Goal: Transaction & Acquisition: Subscribe to service/newsletter

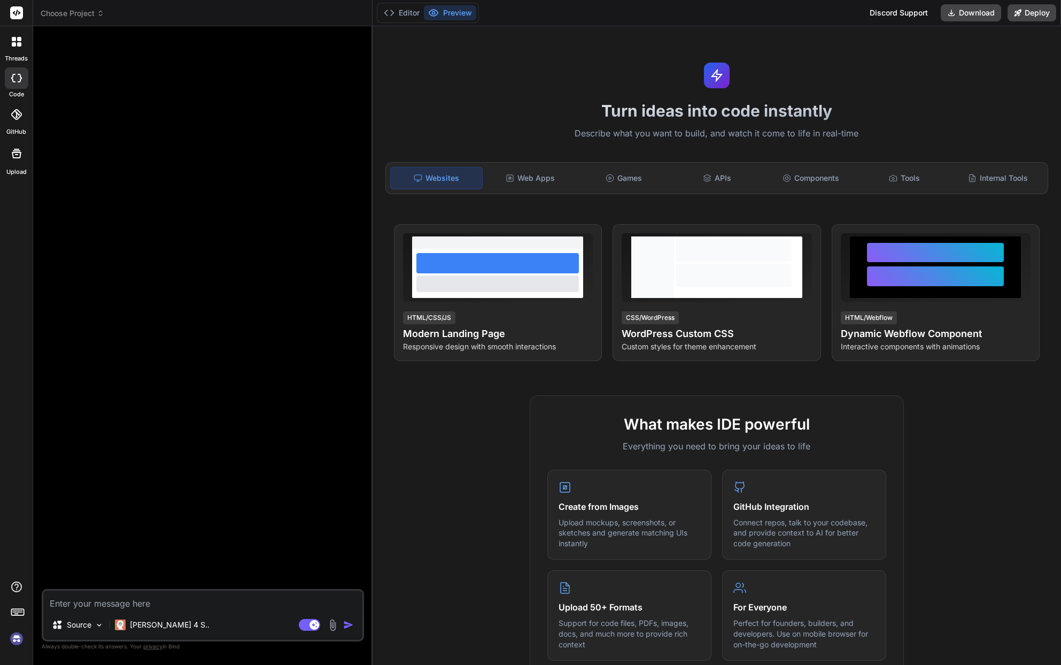
type textarea "x"
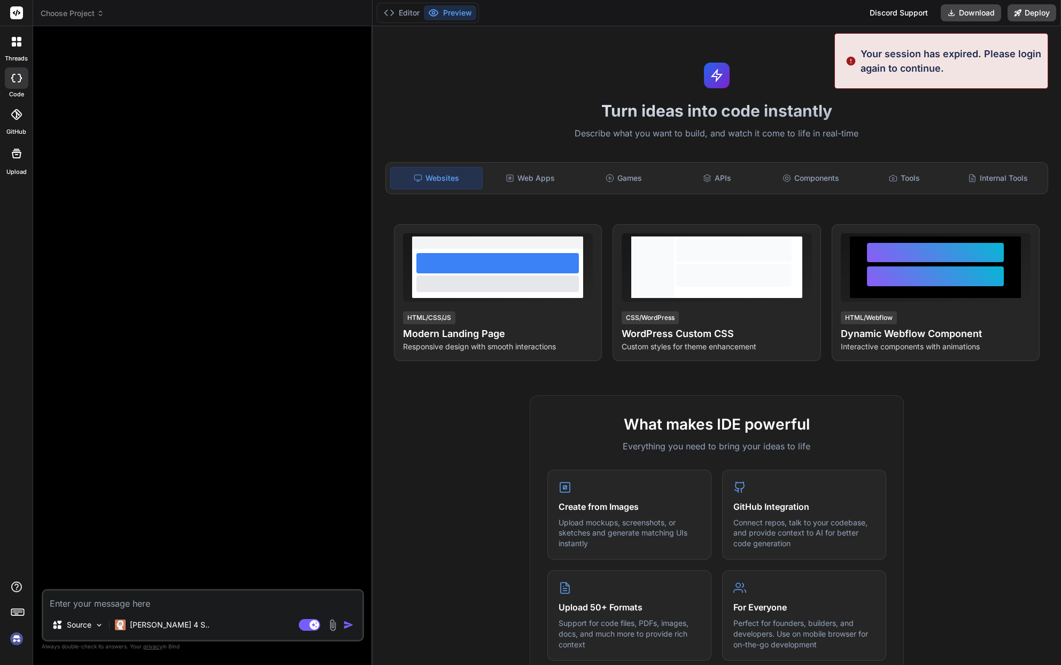
click at [616, 117] on div "Choose Project Created with Pixso. Bind AI Web Search Created with Pixso. Code …" at bounding box center [547, 332] width 1028 height 665
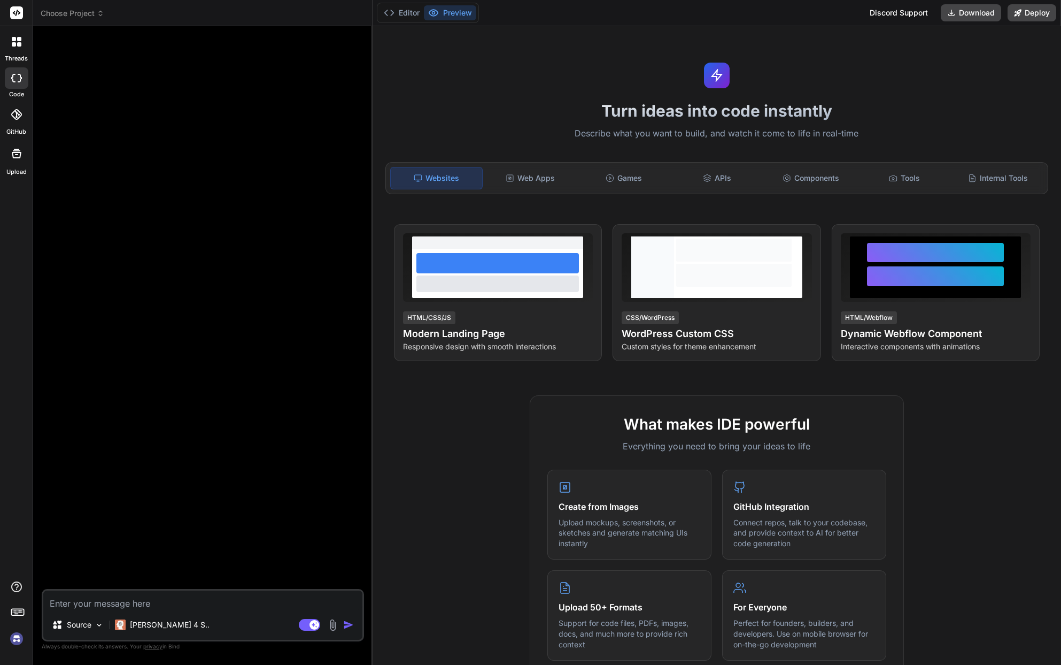
click at [99, 14] on icon at bounding box center [100, 15] width 3 height 2
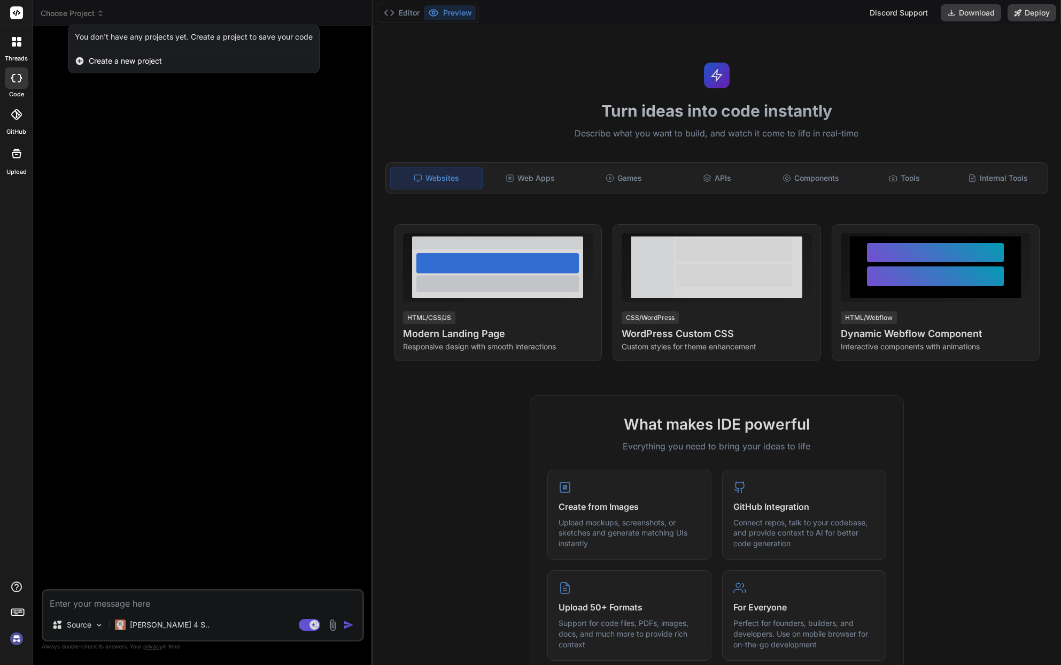
click at [530, 101] on div at bounding box center [530, 332] width 1061 height 665
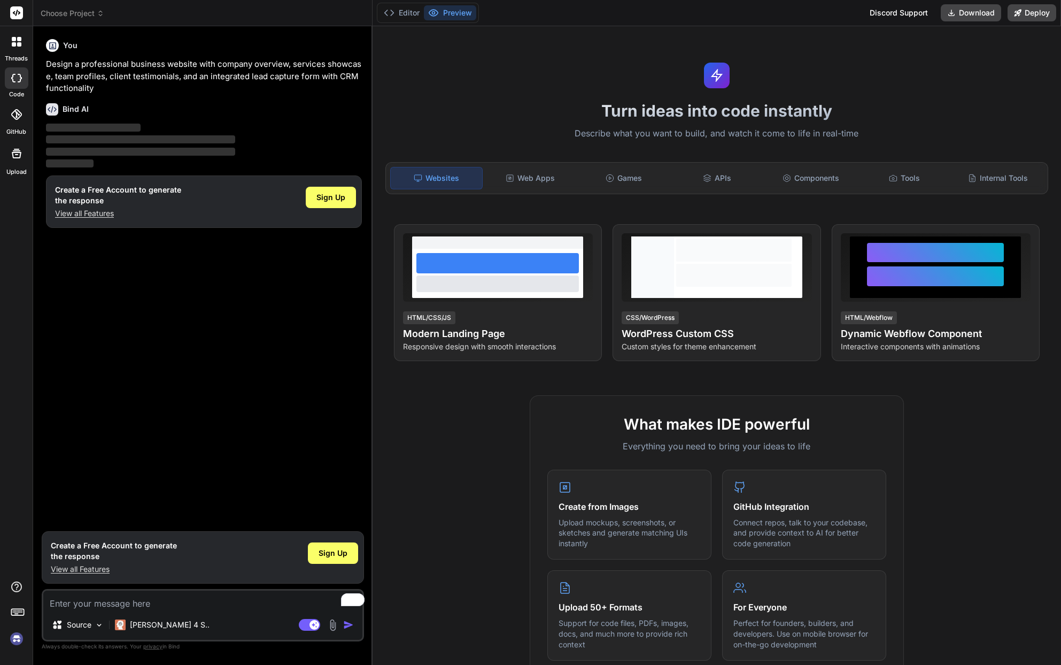
click at [68, 213] on p "View all Features" at bounding box center [118, 213] width 126 height 11
click at [316, 200] on span "Sign Up" at bounding box center [330, 197] width 29 height 11
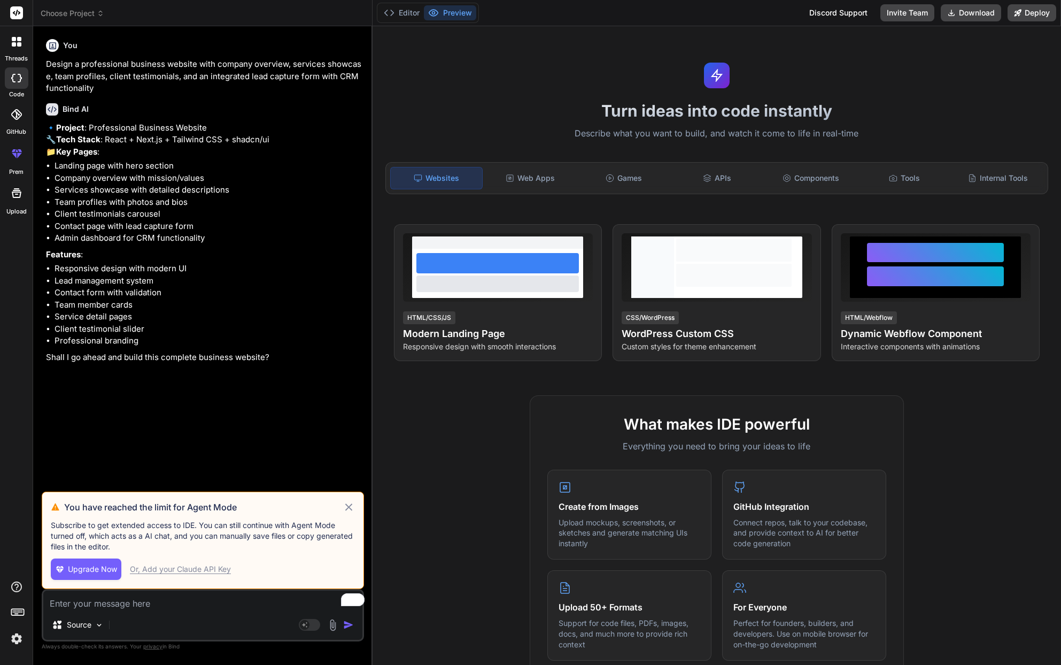
click at [68, 574] on span "Upgrade Now" at bounding box center [92, 568] width 49 height 11
type textarea "x"
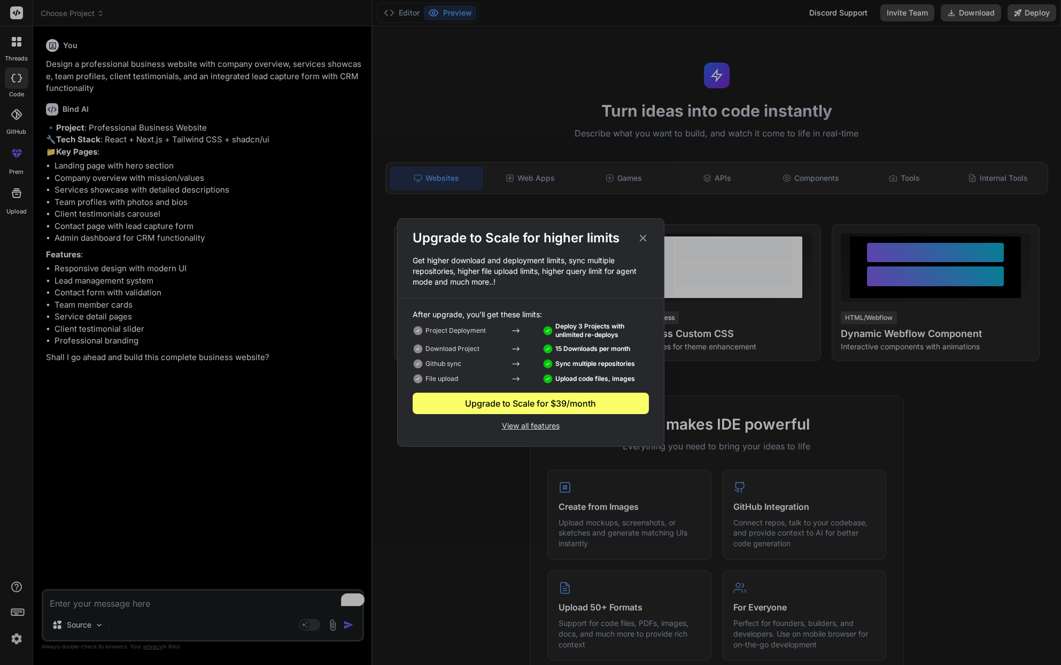
click at [644, 237] on icon at bounding box center [643, 238] width 12 height 12
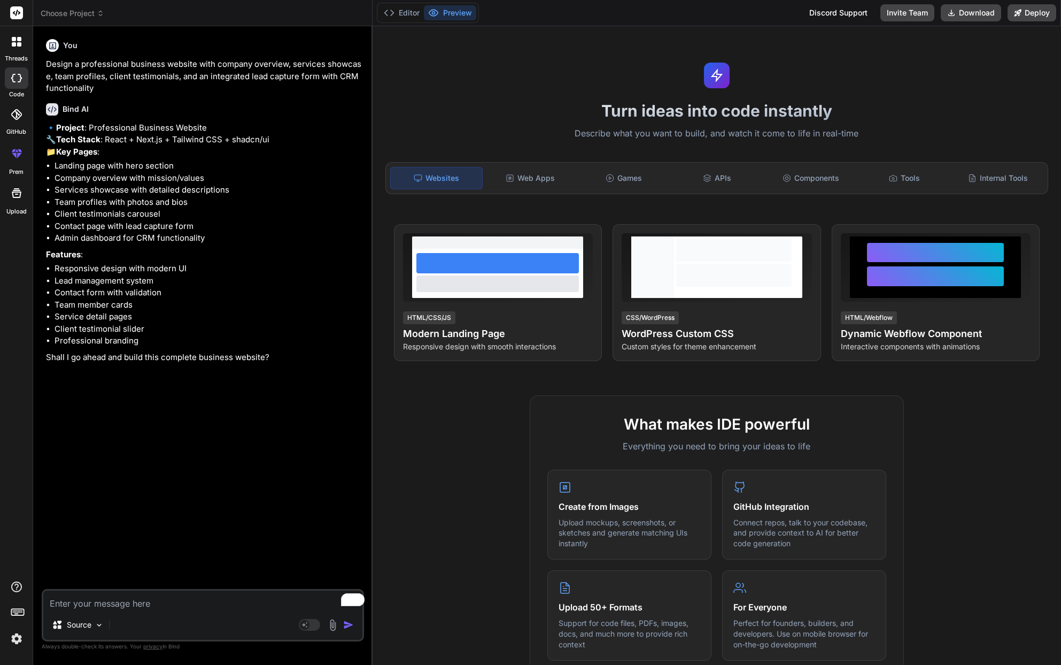
click at [97, 13] on icon at bounding box center [100, 13] width 7 height 7
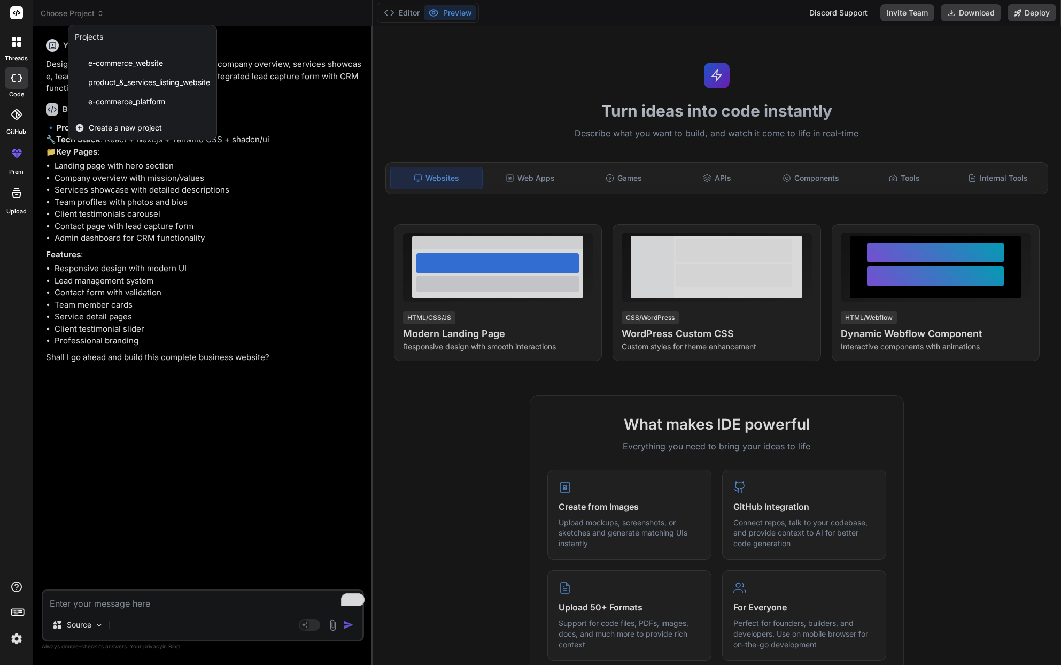
click at [518, 166] on div at bounding box center [530, 332] width 1061 height 665
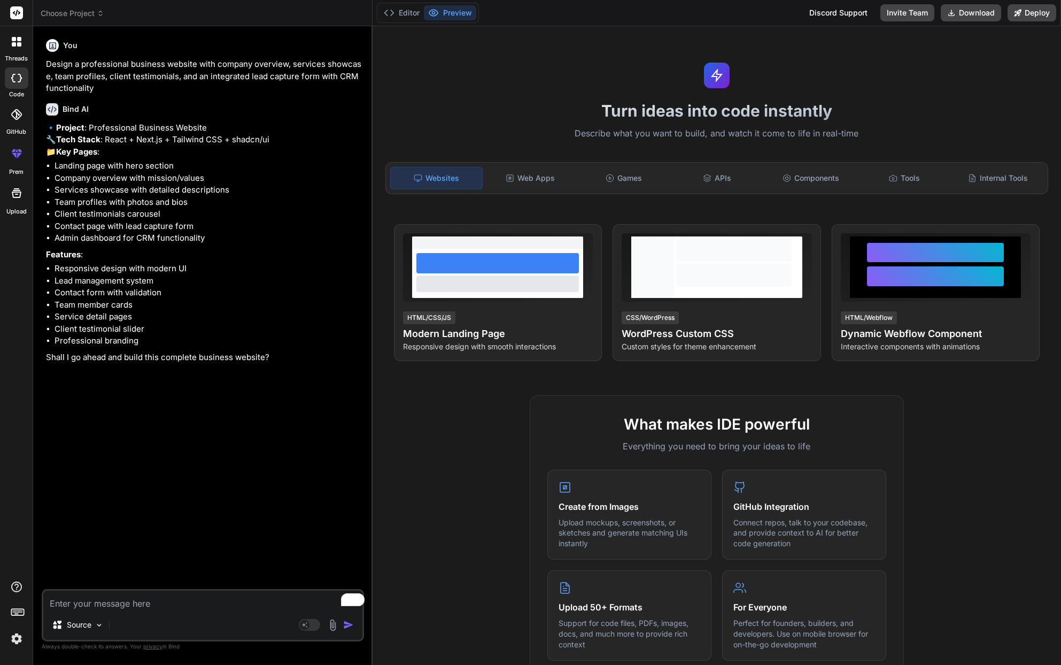
click at [97, 16] on icon at bounding box center [100, 13] width 7 height 7
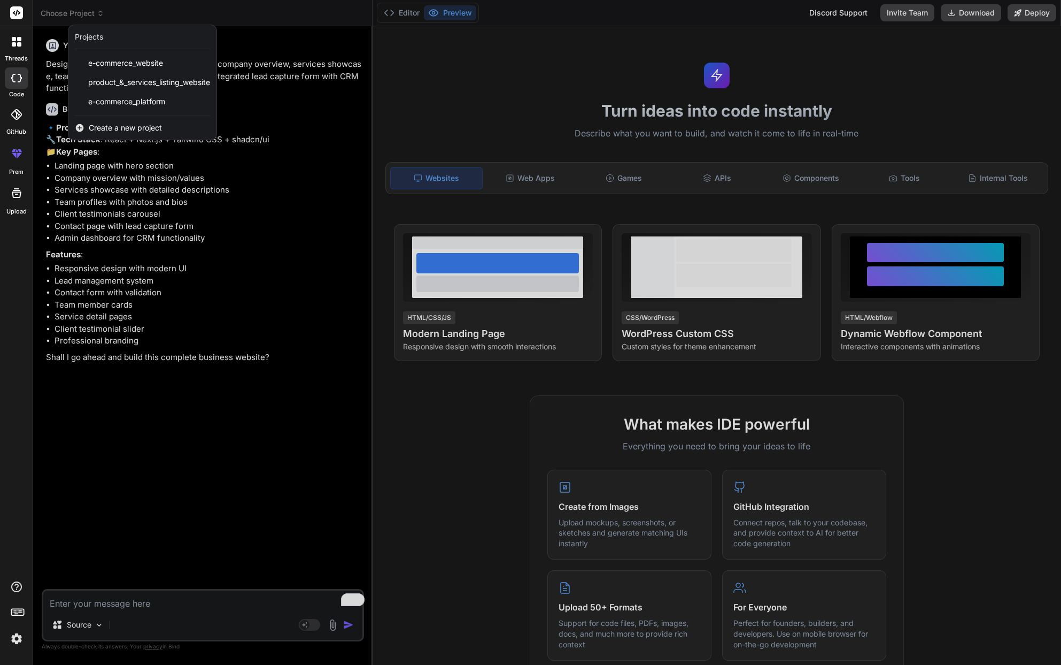
click at [20, 47] on div at bounding box center [530, 332] width 1061 height 665
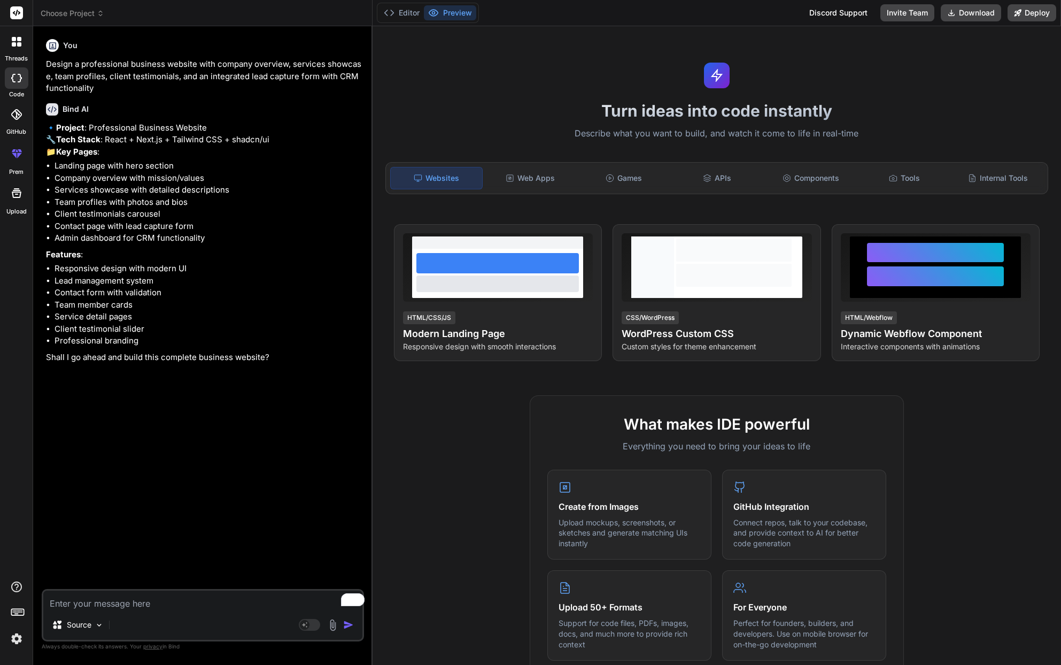
click at [63, 47] on h6 "You" at bounding box center [70, 45] width 14 height 11
click at [48, 46] on icon at bounding box center [52, 45] width 9 height 9
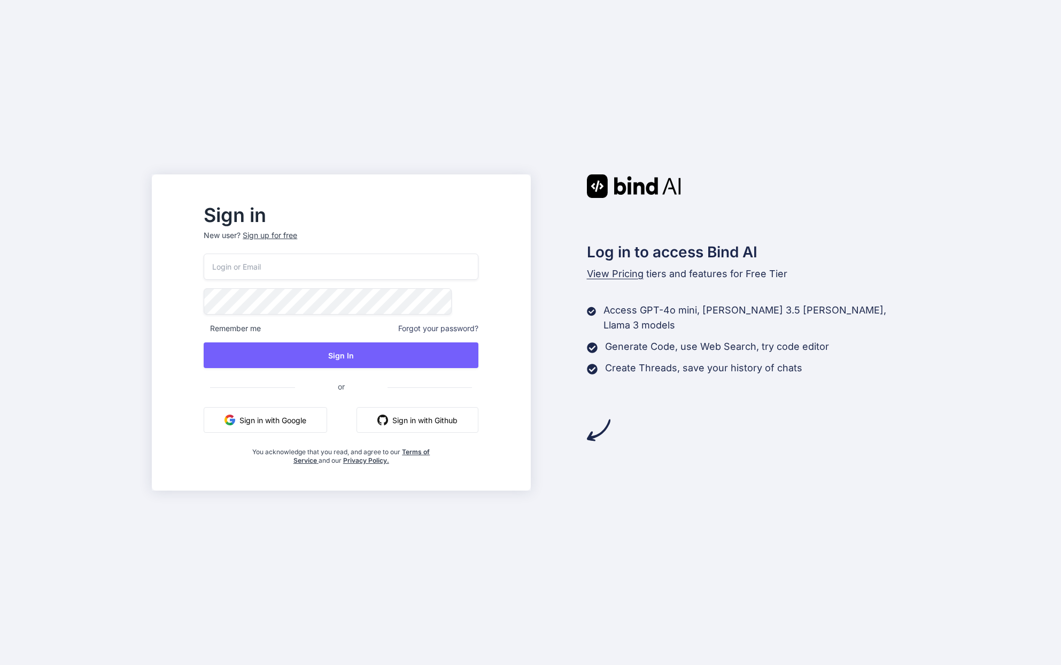
click at [327, 407] on button "Sign in with Google" at bounding box center [265, 420] width 123 height 26
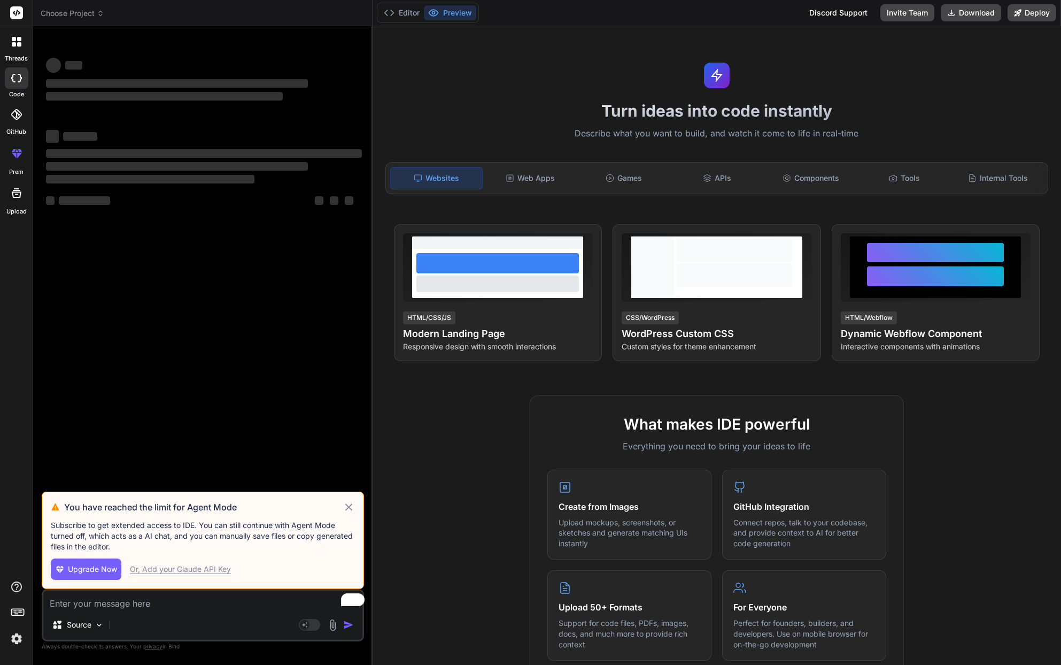
click at [68, 574] on span "Upgrade Now" at bounding box center [92, 568] width 49 height 11
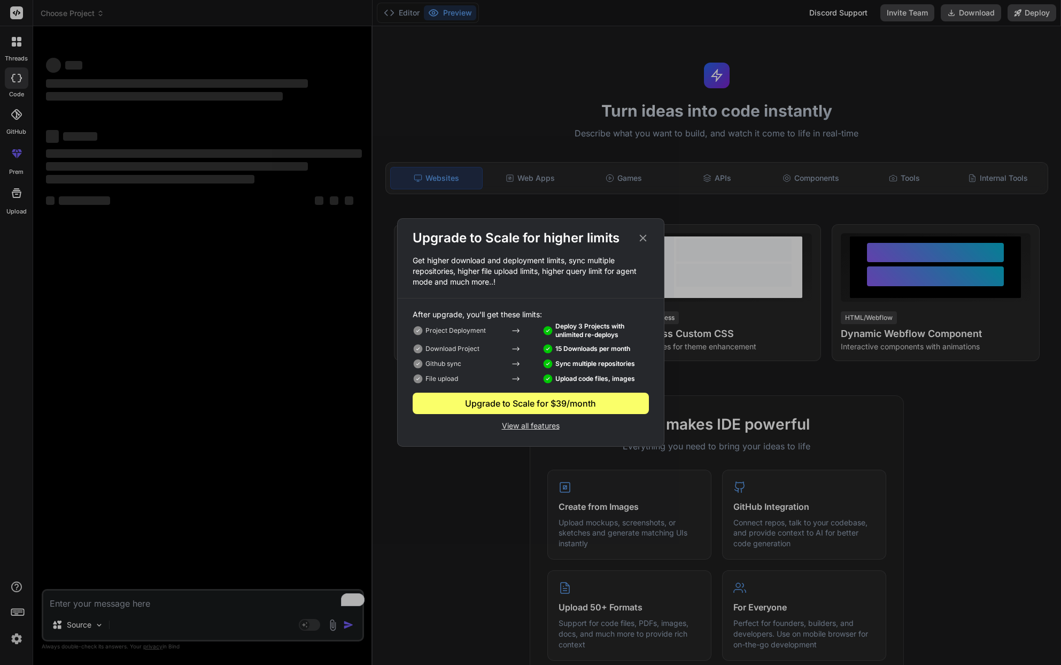
click at [539, 428] on p "View all features" at bounding box center [531, 424] width 236 height 13
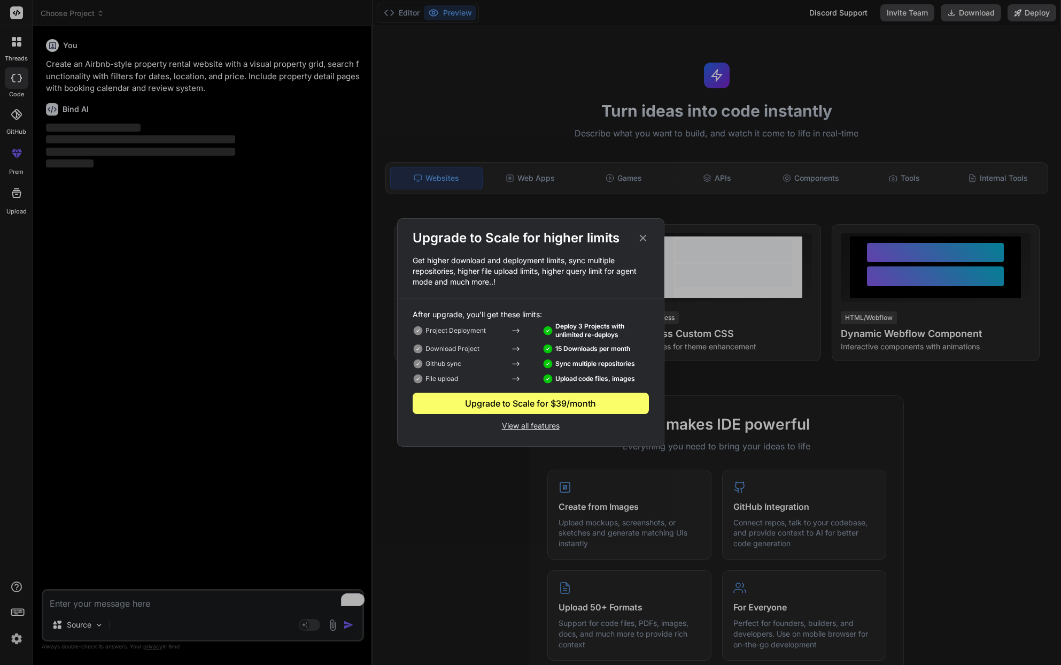
type textarea "x"
